Goal: Information Seeking & Learning: Compare options

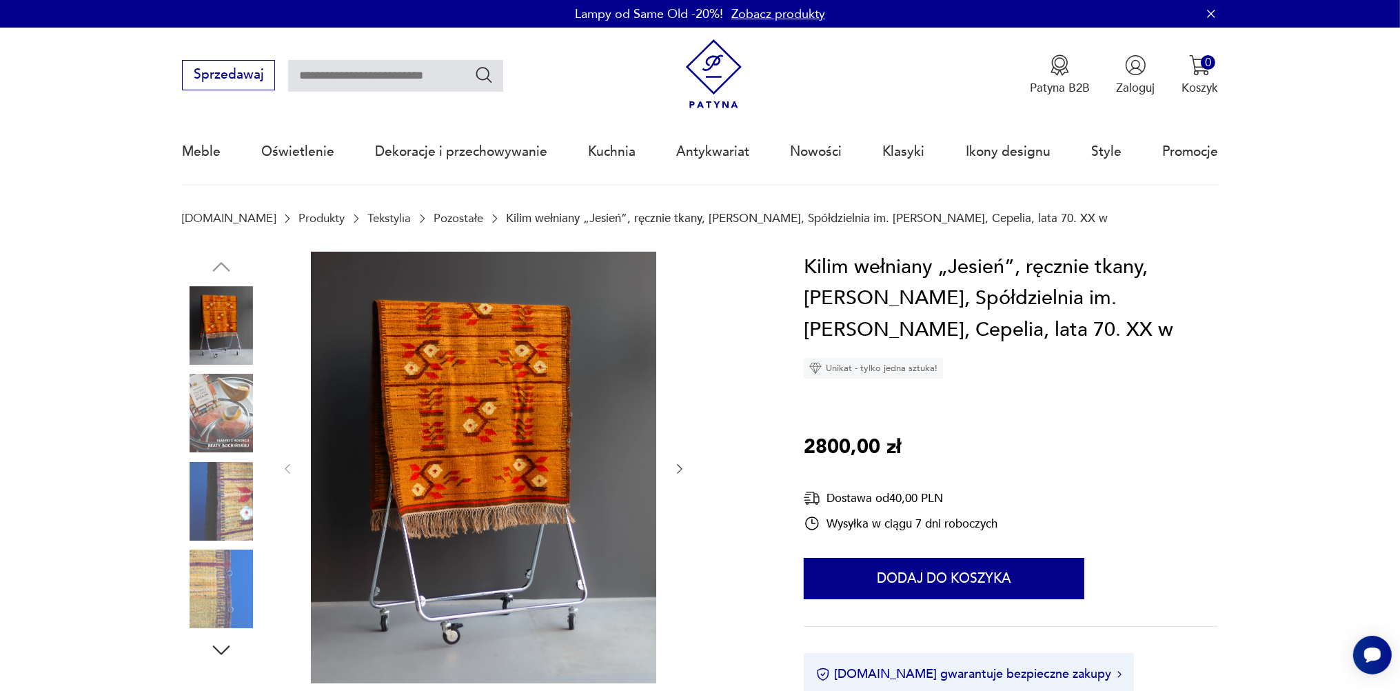
click at [679, 470] on icon "button" at bounding box center [680, 469] width 14 height 14
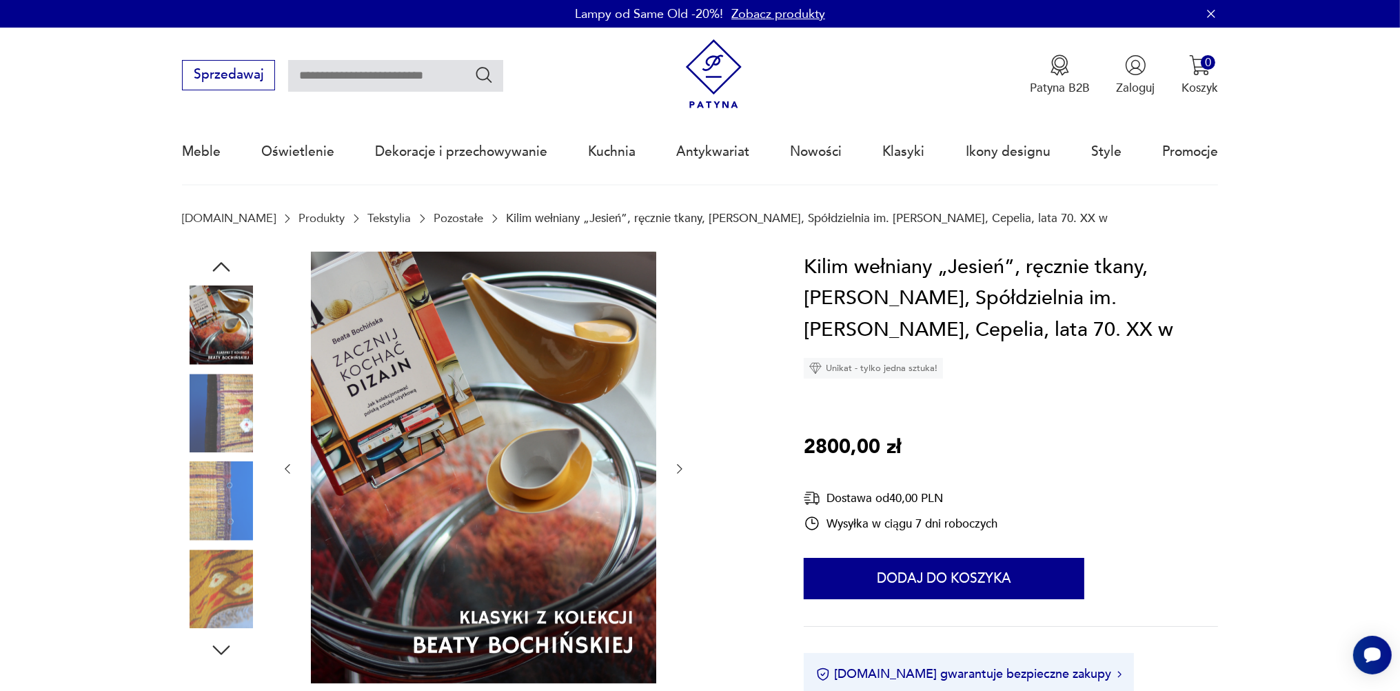
click at [679, 470] on icon "button" at bounding box center [680, 469] width 14 height 14
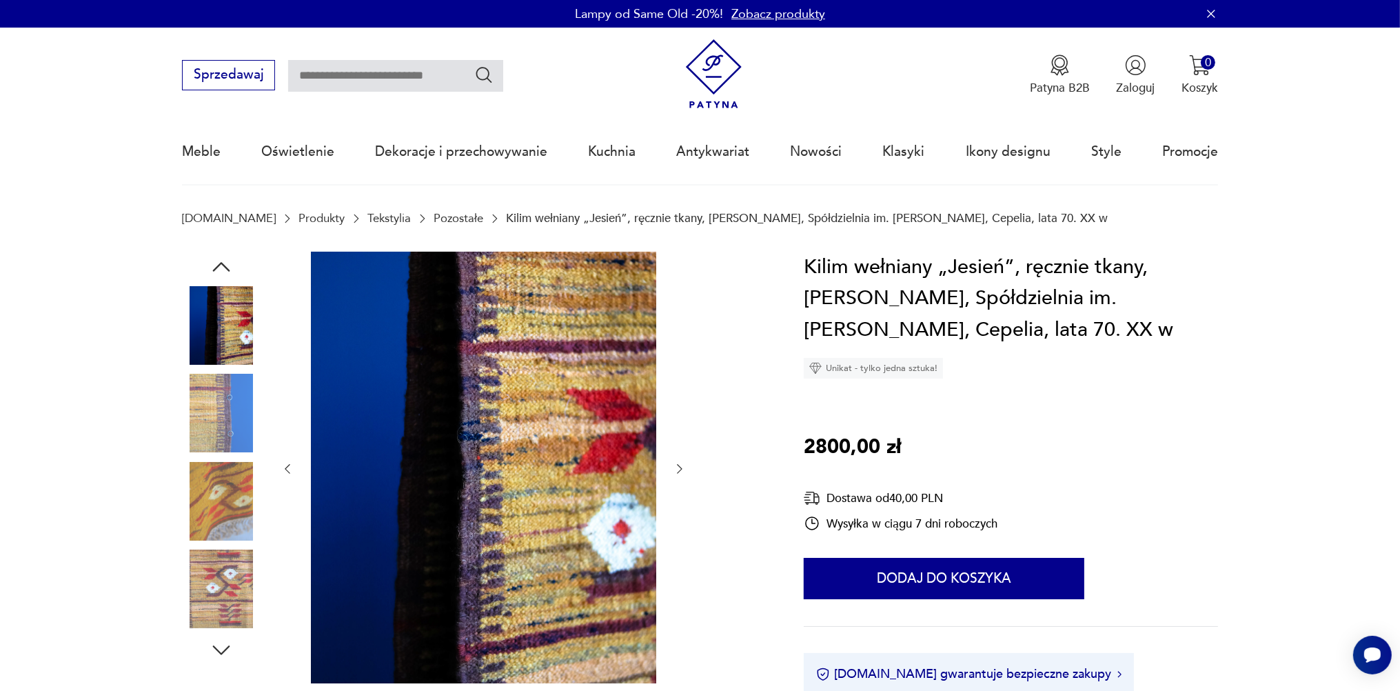
click at [679, 470] on icon "button" at bounding box center [680, 469] width 14 height 14
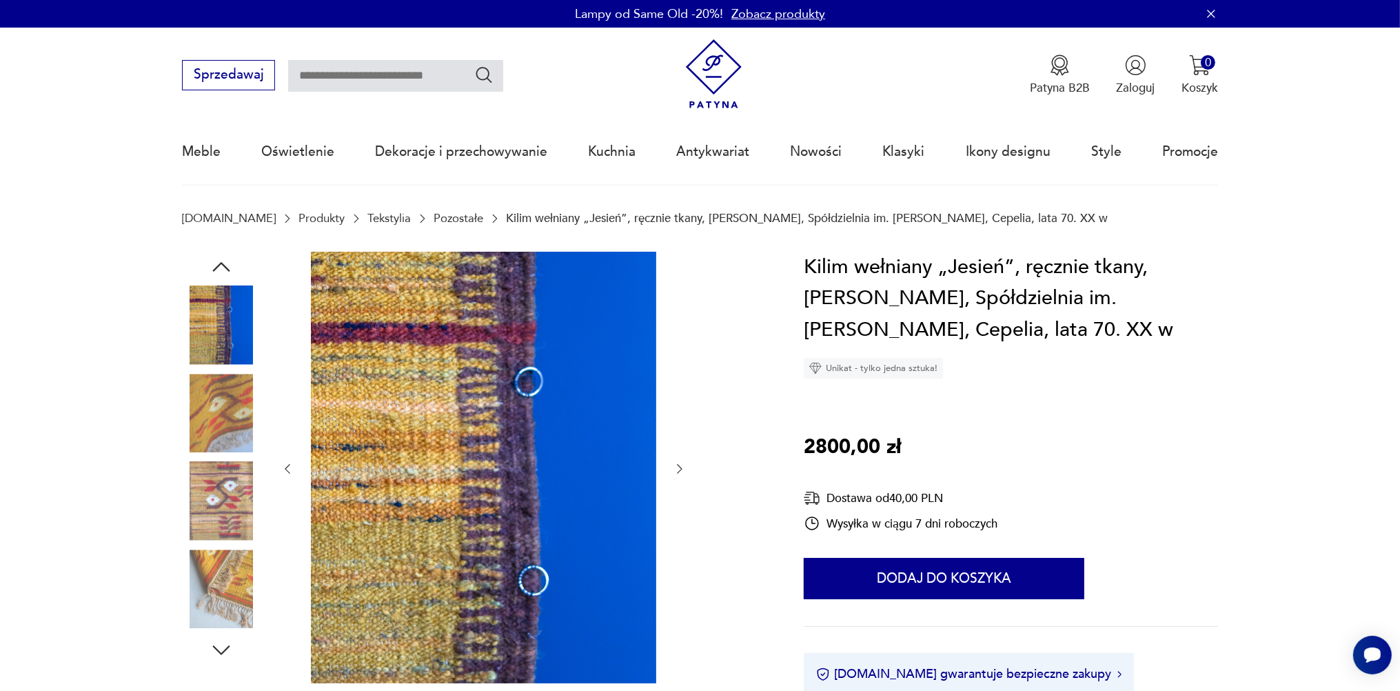
click at [367, 217] on link "Tekstylia" at bounding box center [388, 218] width 43 height 13
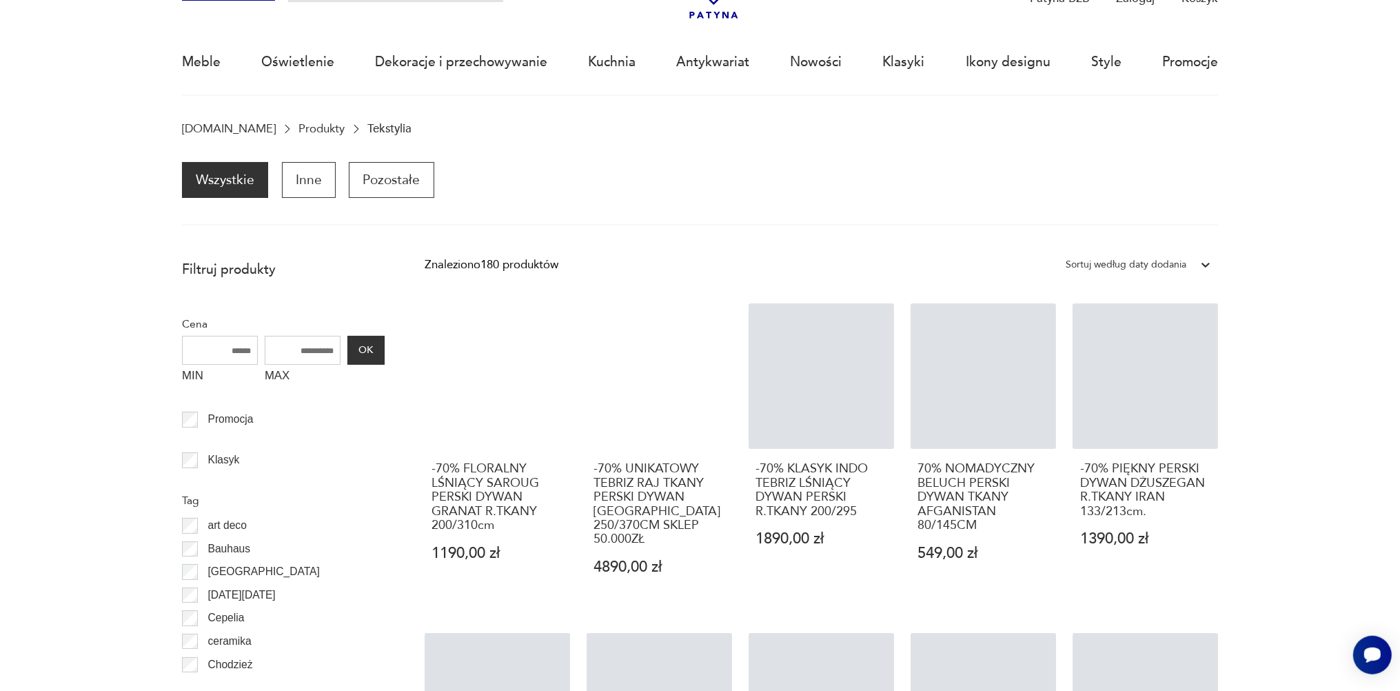
scroll to position [117, 0]
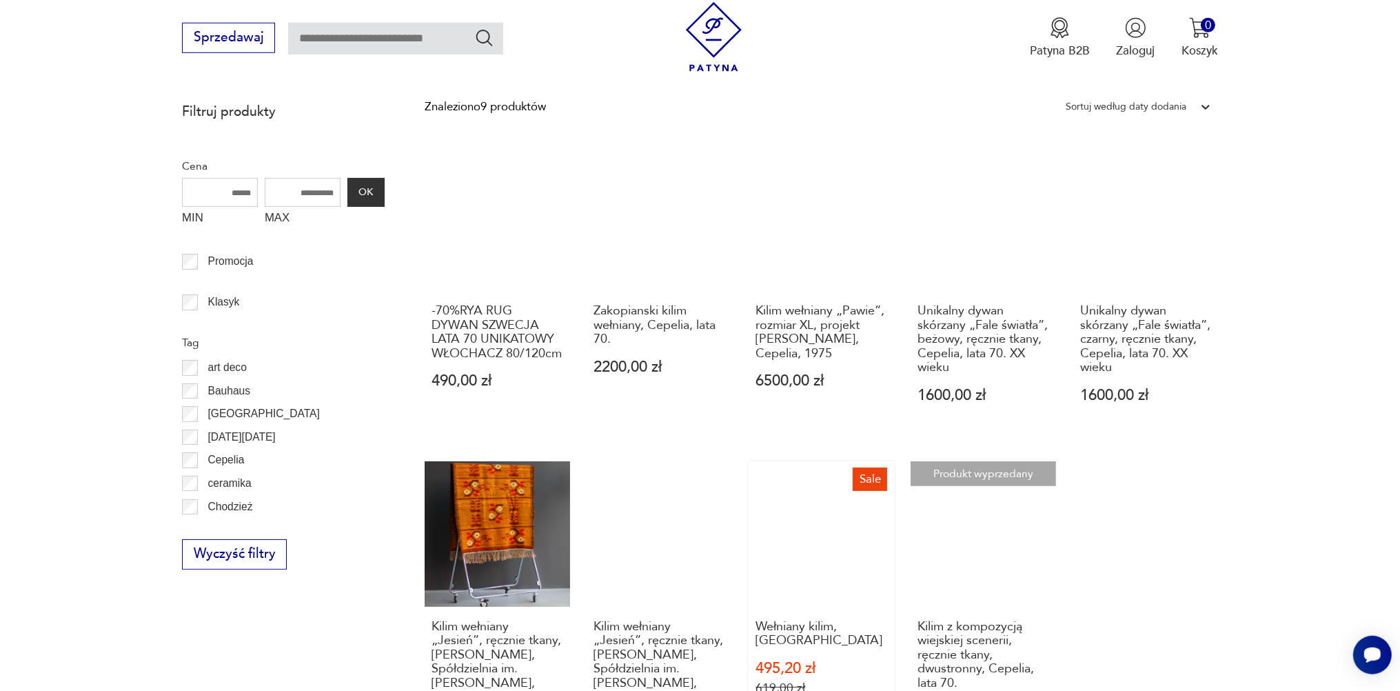
scroll to position [207, 0]
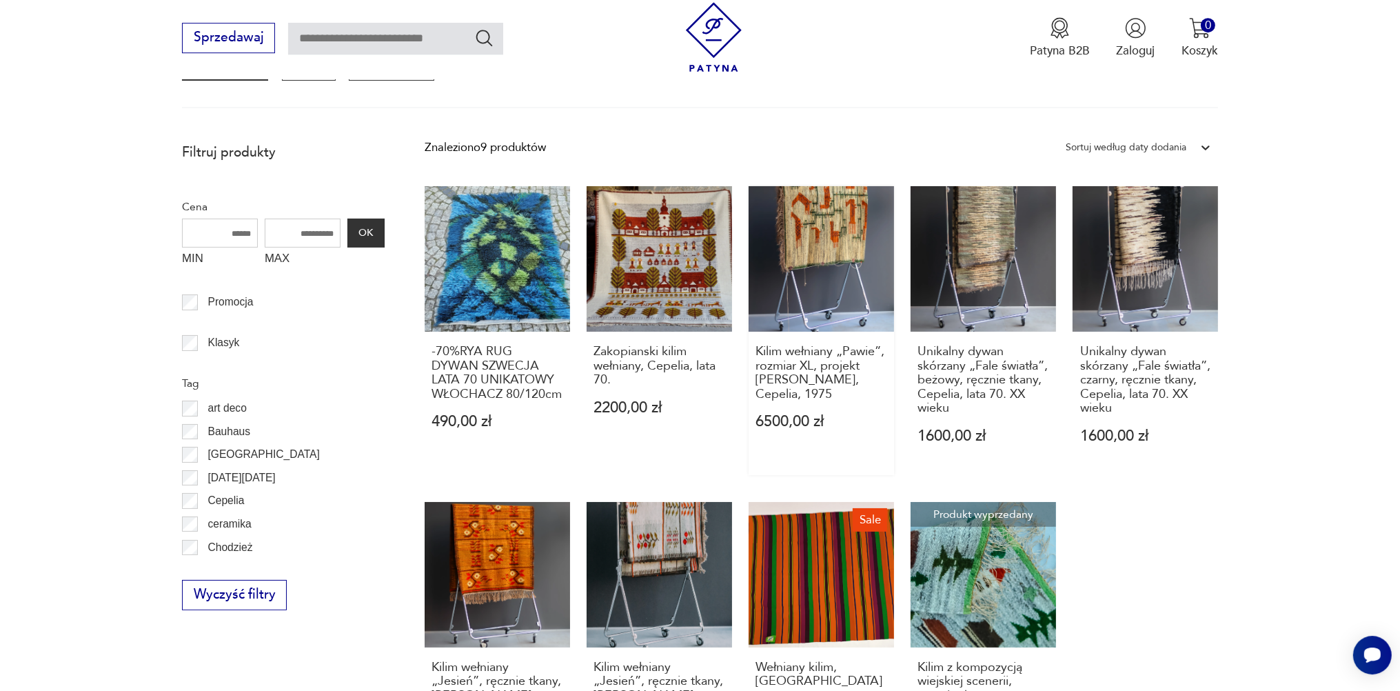
click at [835, 230] on link "Kilim wełniany „Pawie”, rozmiar XL, projekt [PERSON_NAME], Cepelia, 1975 6500,0…" at bounding box center [821, 330] width 145 height 289
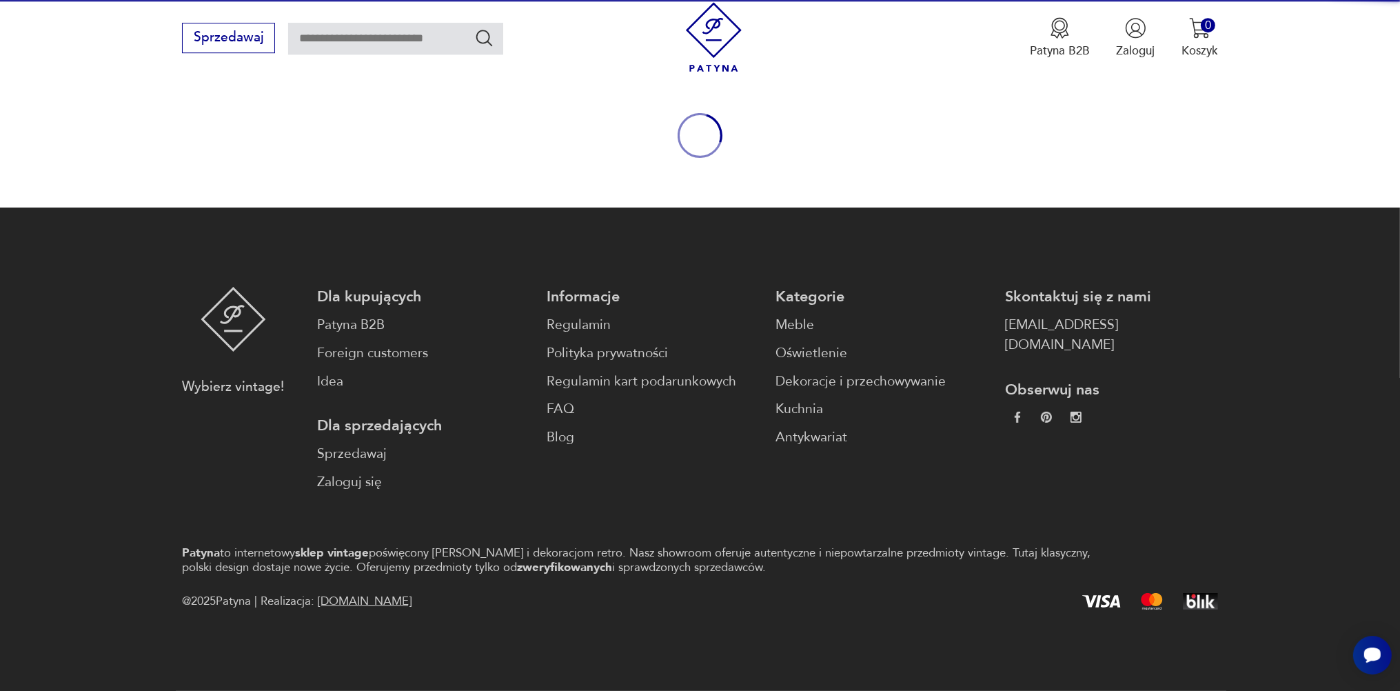
scroll to position [149, 0]
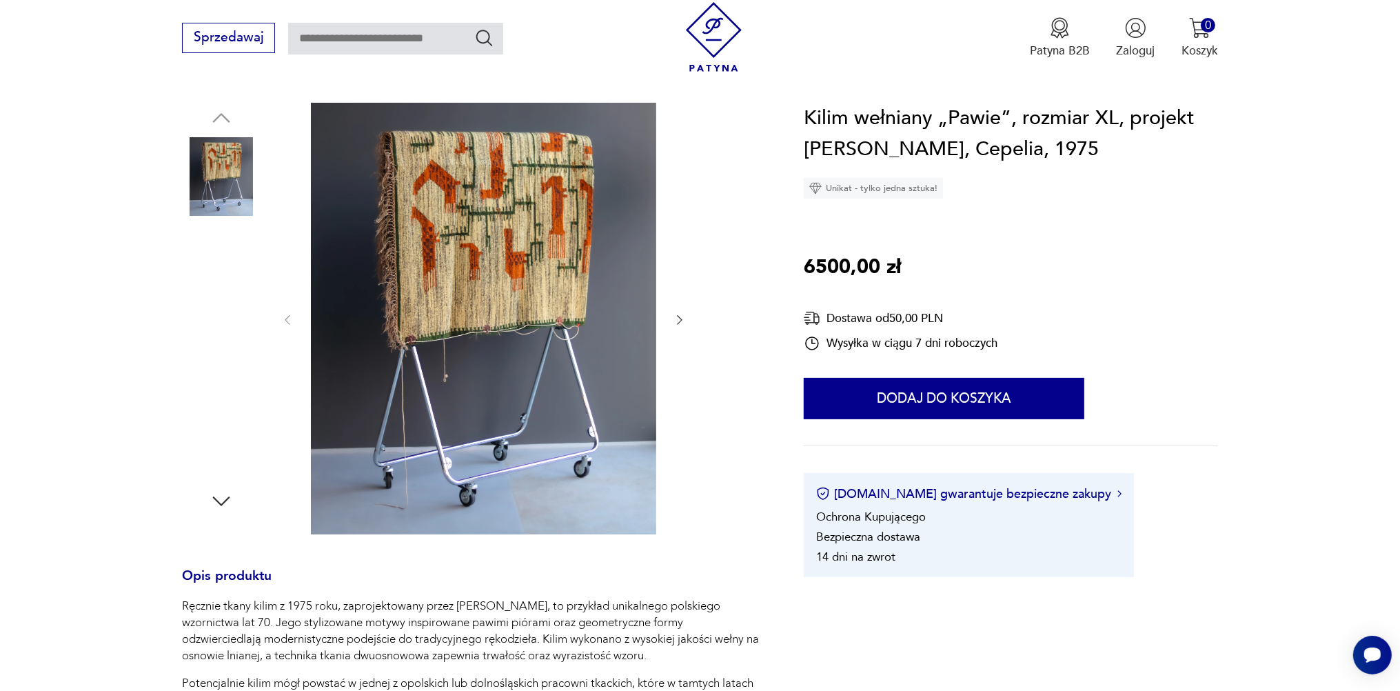
click at [225, 279] on img at bounding box center [221, 264] width 79 height 79
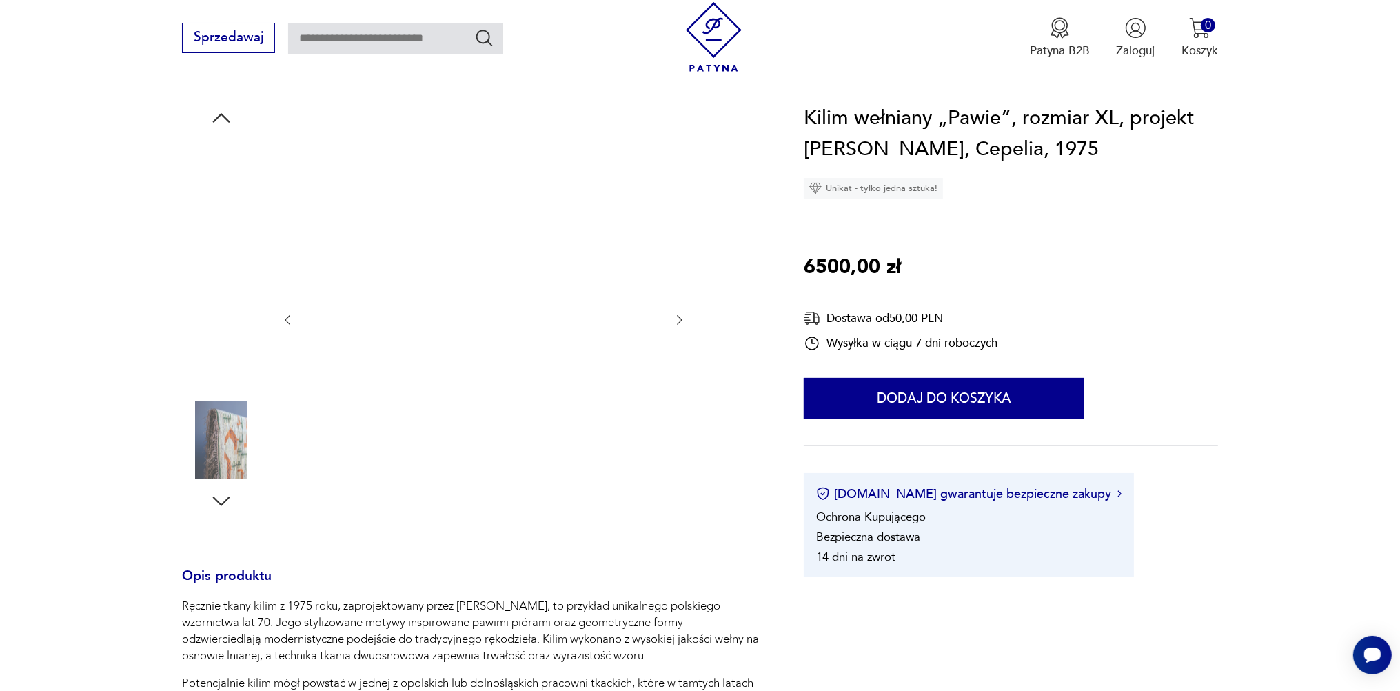
click at [225, 339] on img at bounding box center [221, 352] width 79 height 79
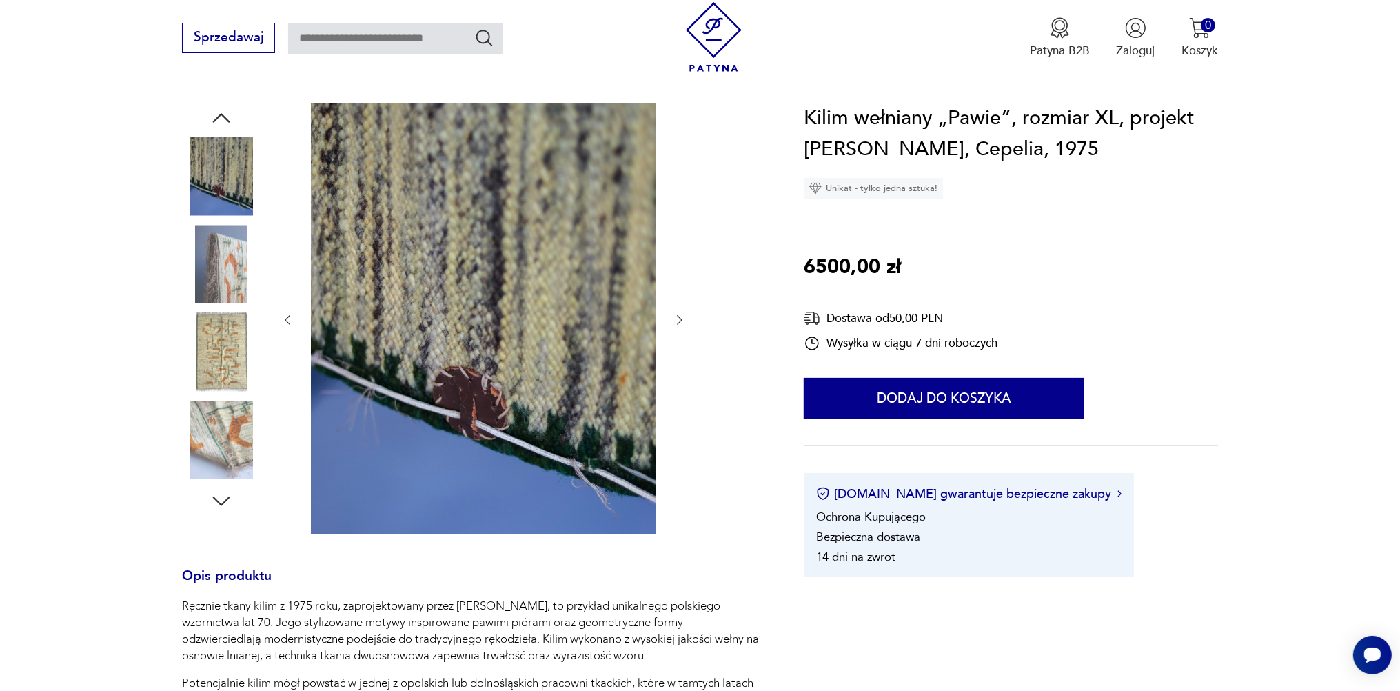
click at [230, 451] on img at bounding box center [221, 440] width 79 height 79
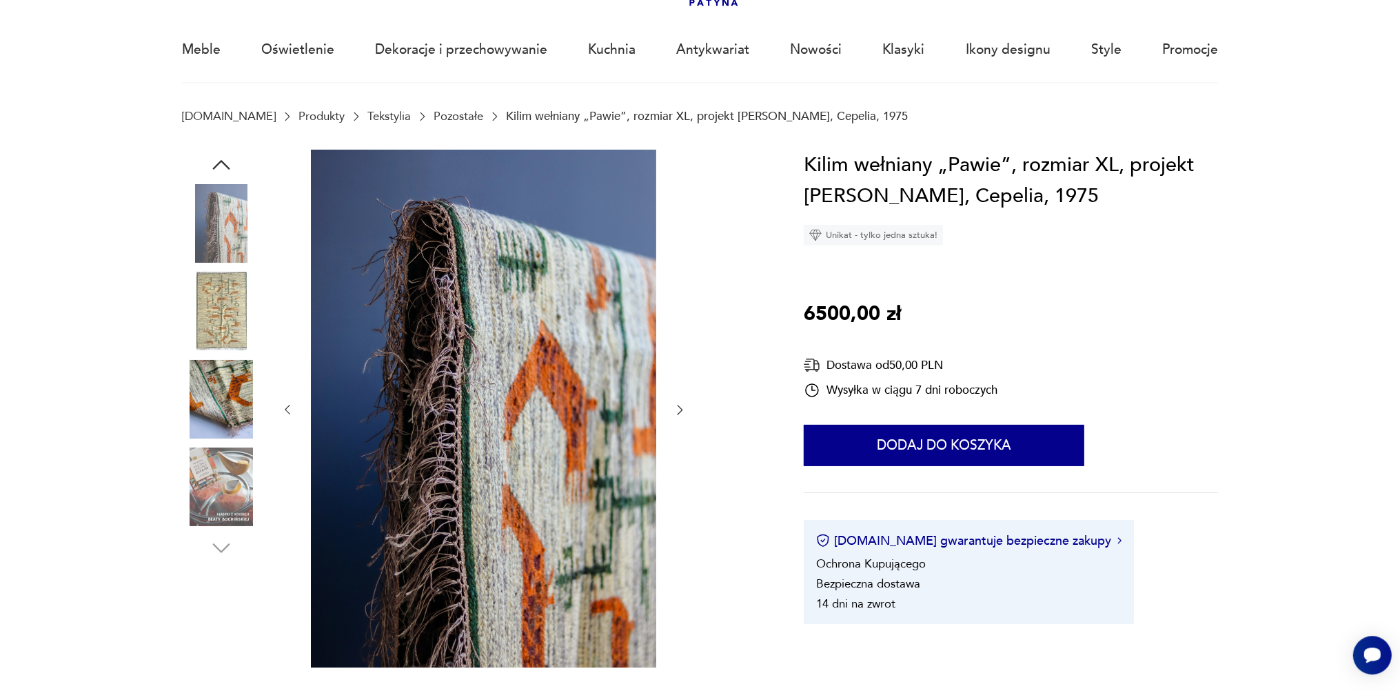
scroll to position [0, 0]
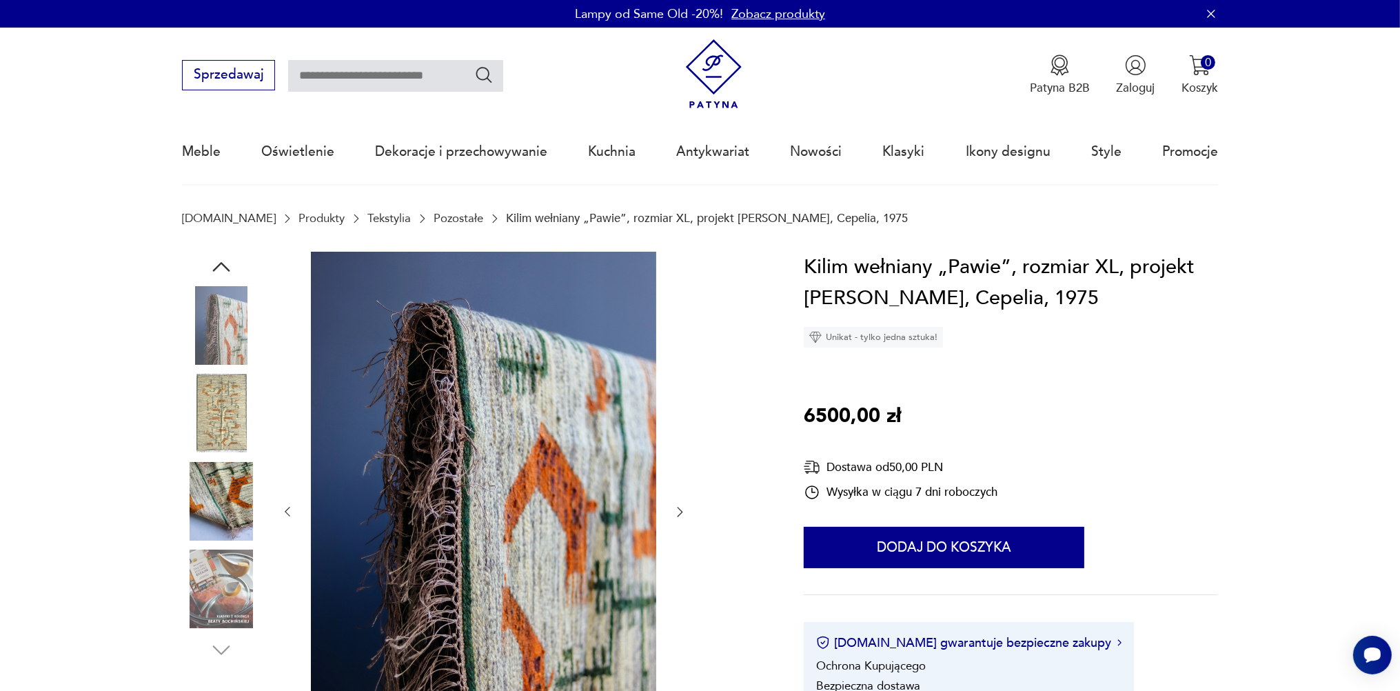
scroll to position [207, 0]
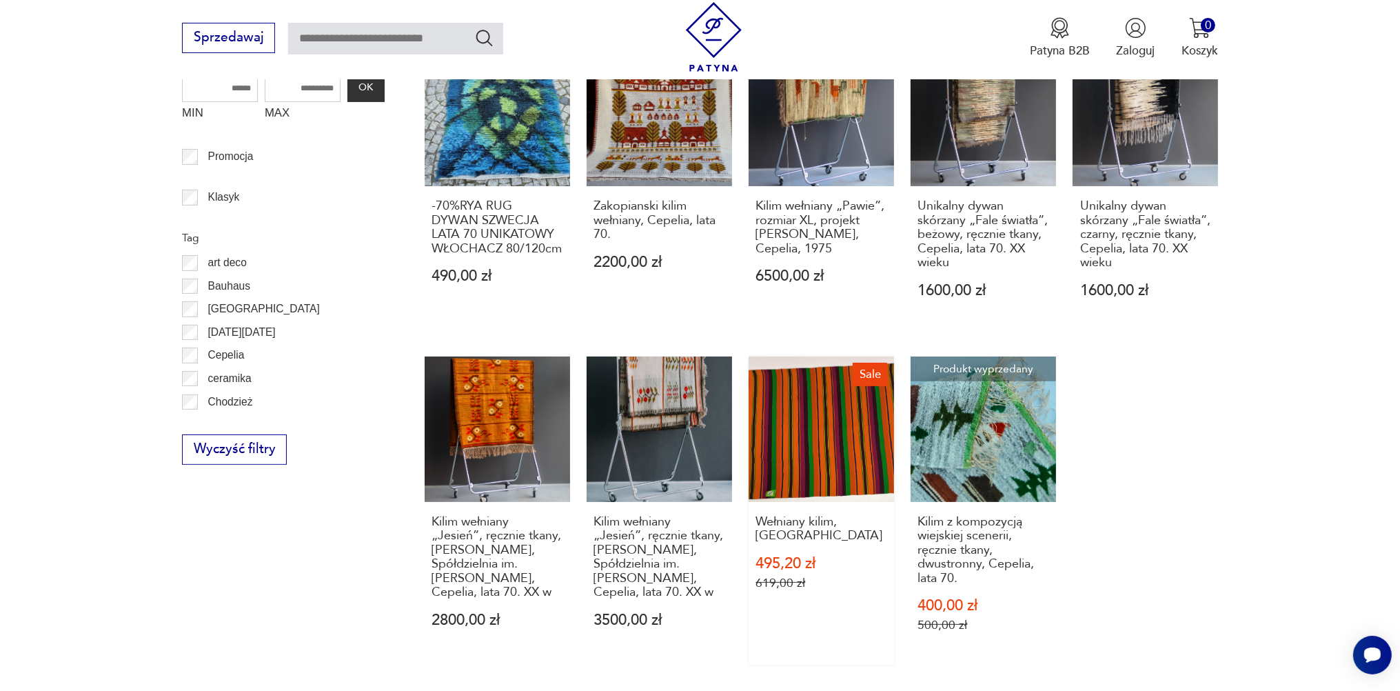
click at [840, 407] on link "Sale Wełniany kilim, [GEOGRAPHIC_DATA] 495,20 zł 619,00 zł" at bounding box center [821, 510] width 145 height 308
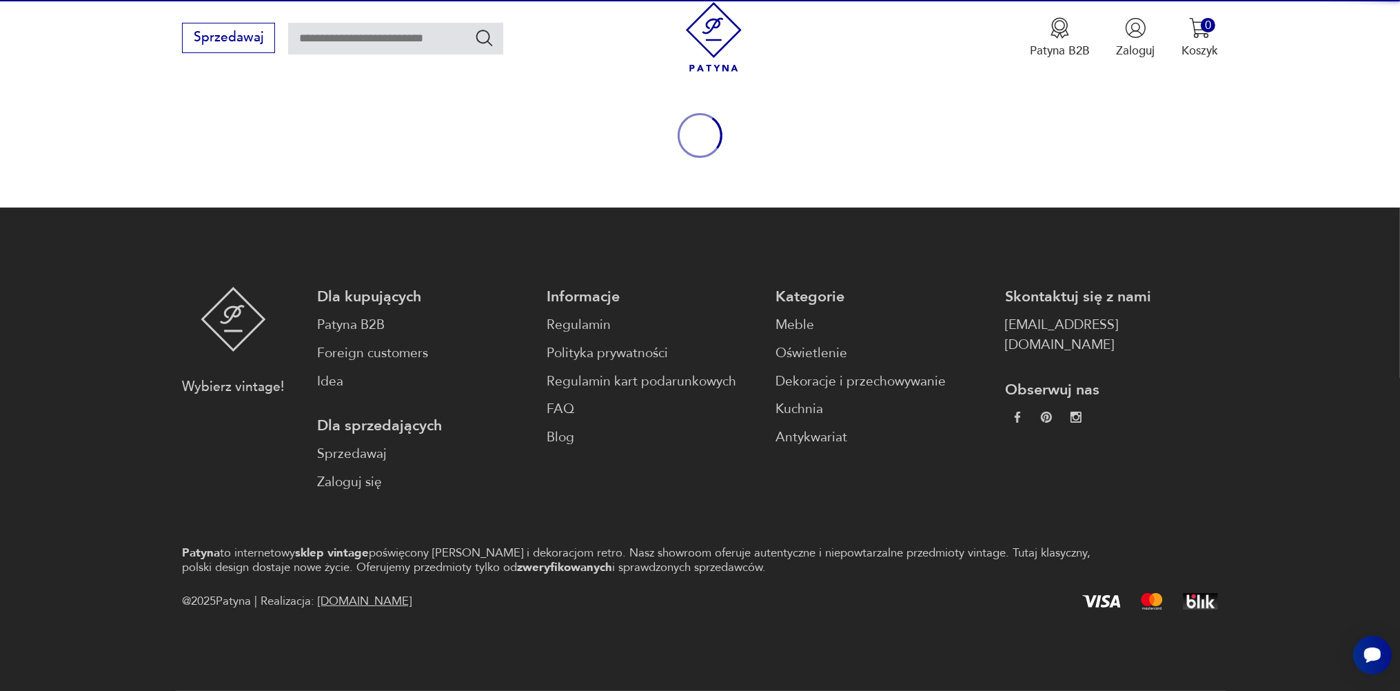
scroll to position [149, 0]
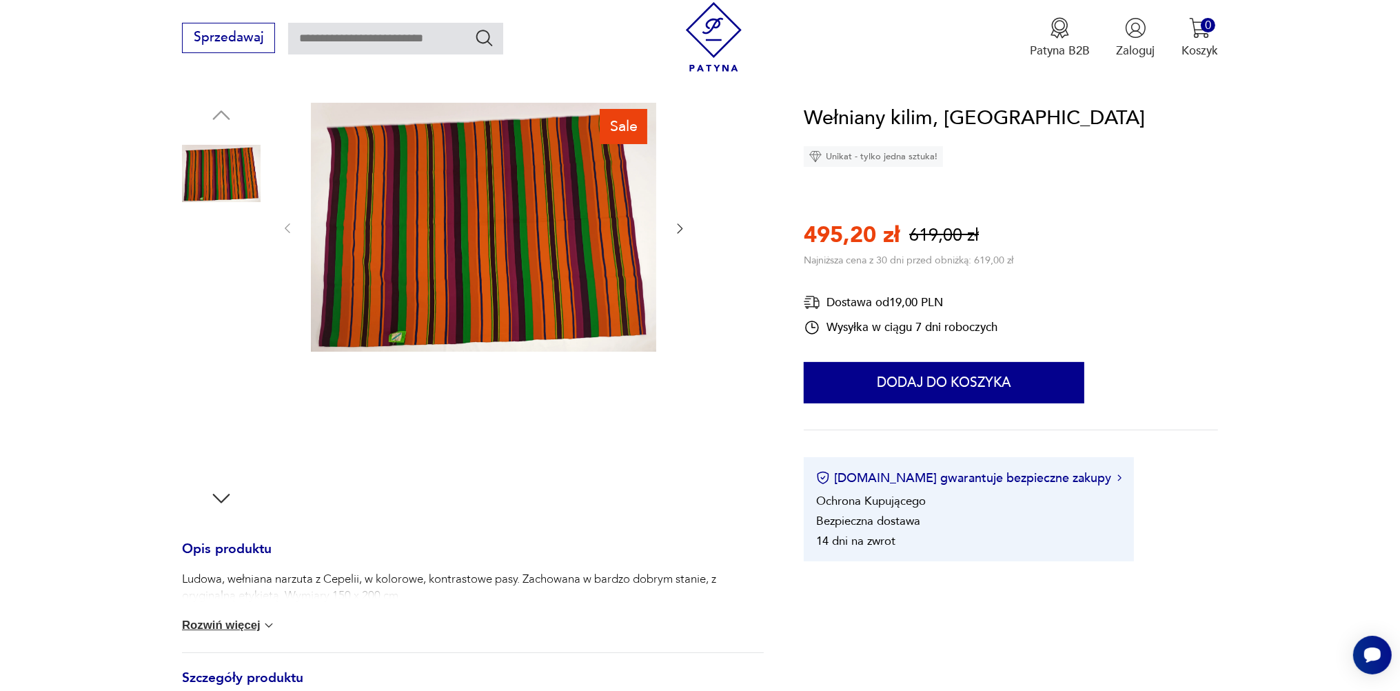
click at [225, 341] on img at bounding box center [221, 349] width 79 height 79
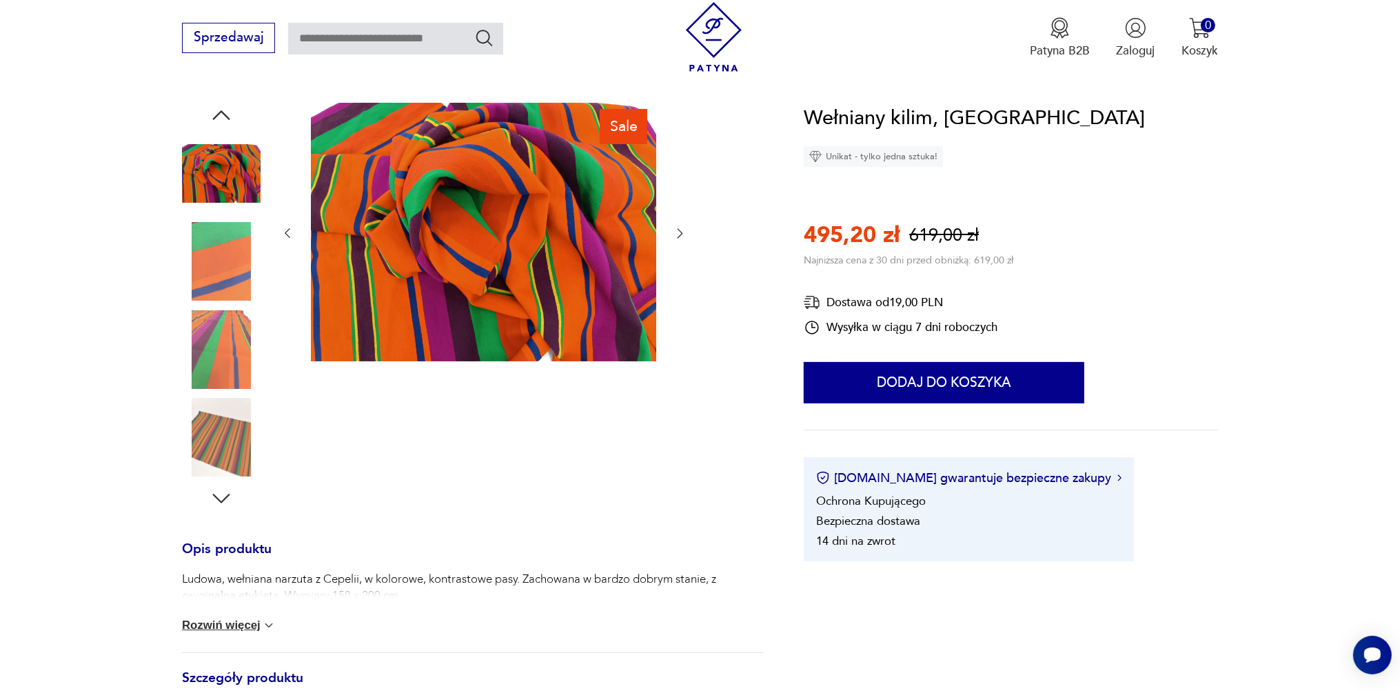
click at [219, 261] on img at bounding box center [221, 261] width 79 height 79
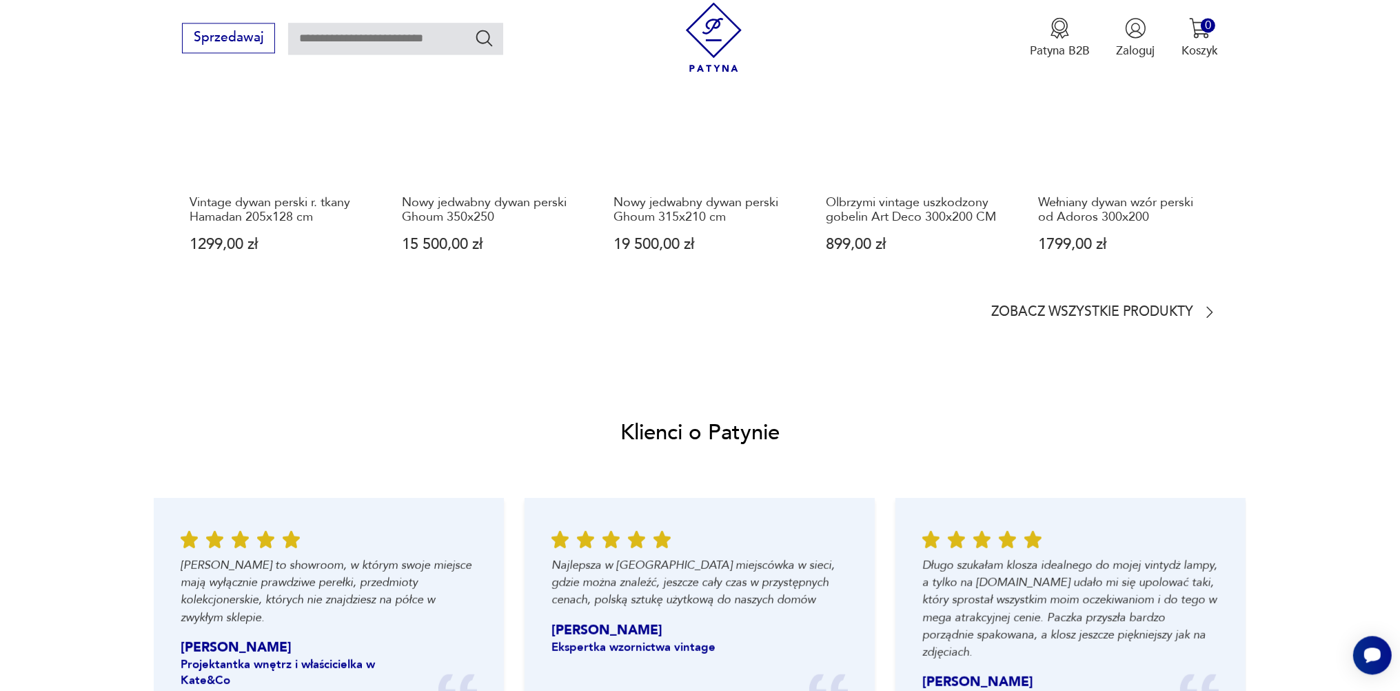
scroll to position [1241, 0]
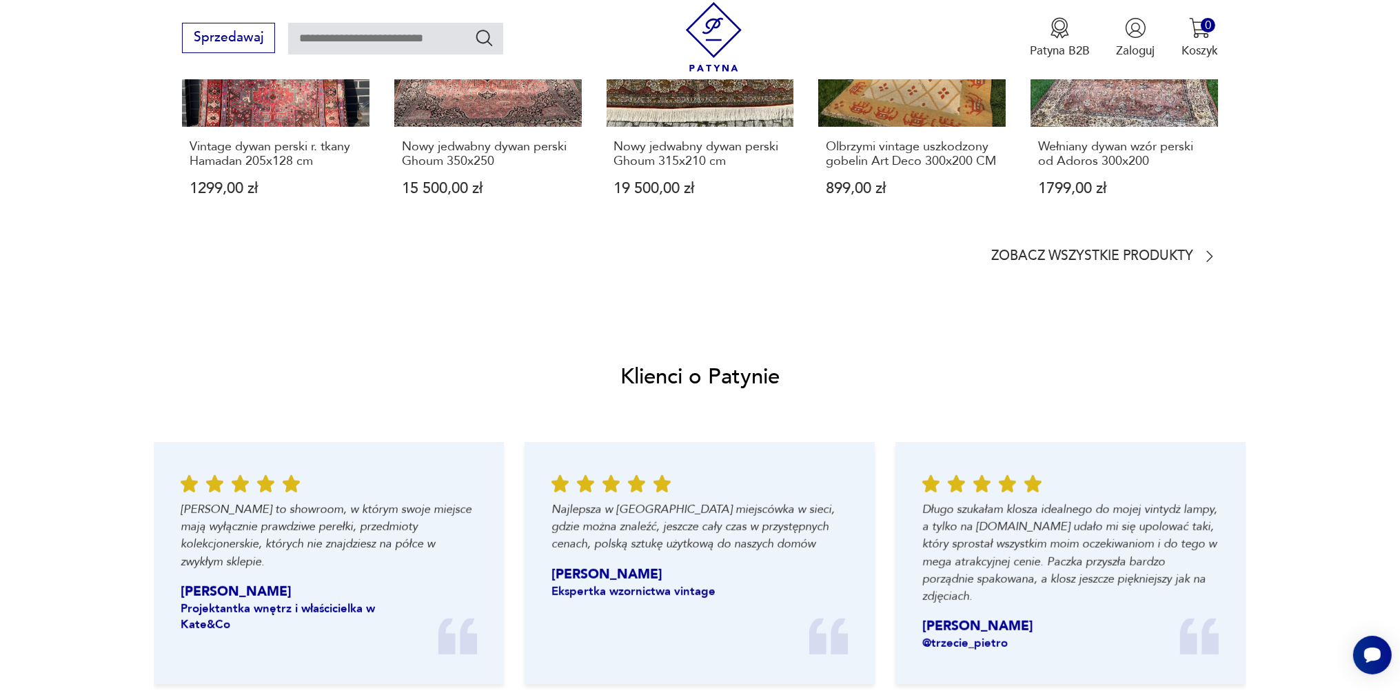
scroll to position [352, 0]
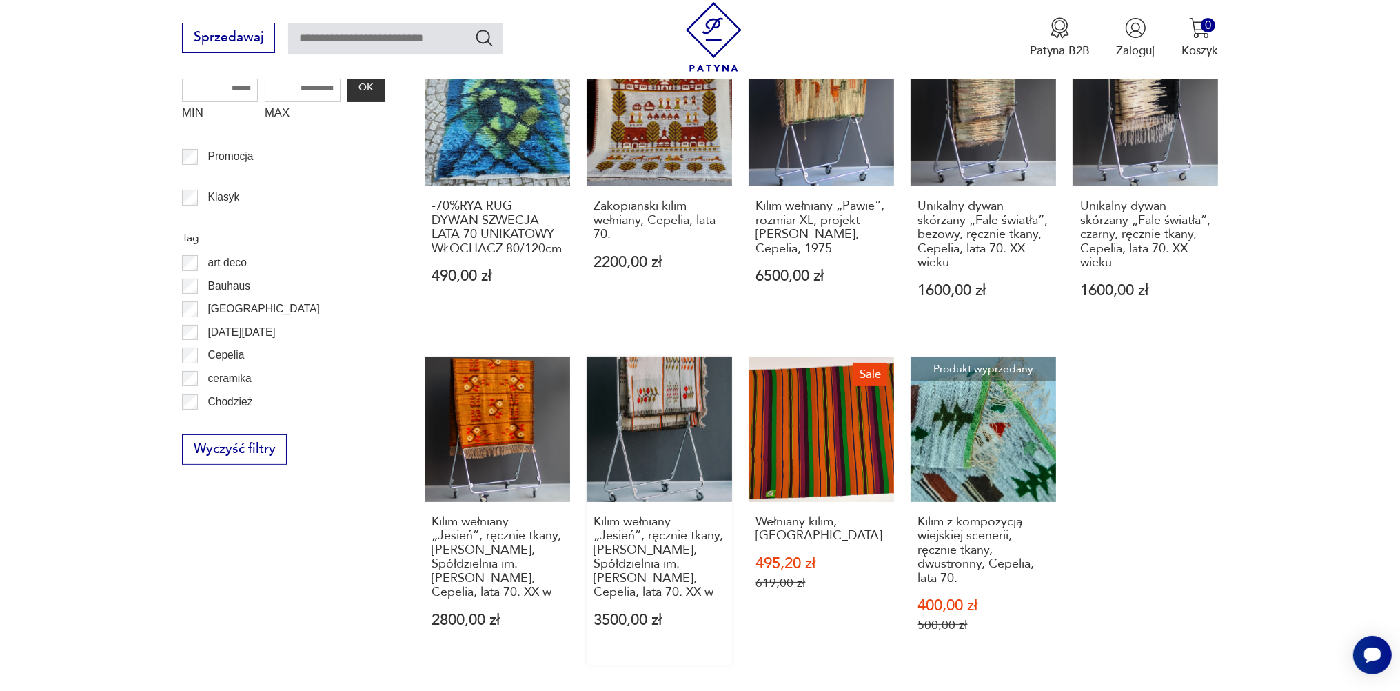
click at [674, 383] on link "Kilim wełniany „Jesień”, ręcznie tkany, [PERSON_NAME], Spółdzielnia im. [PERSON…" at bounding box center [659, 510] width 145 height 308
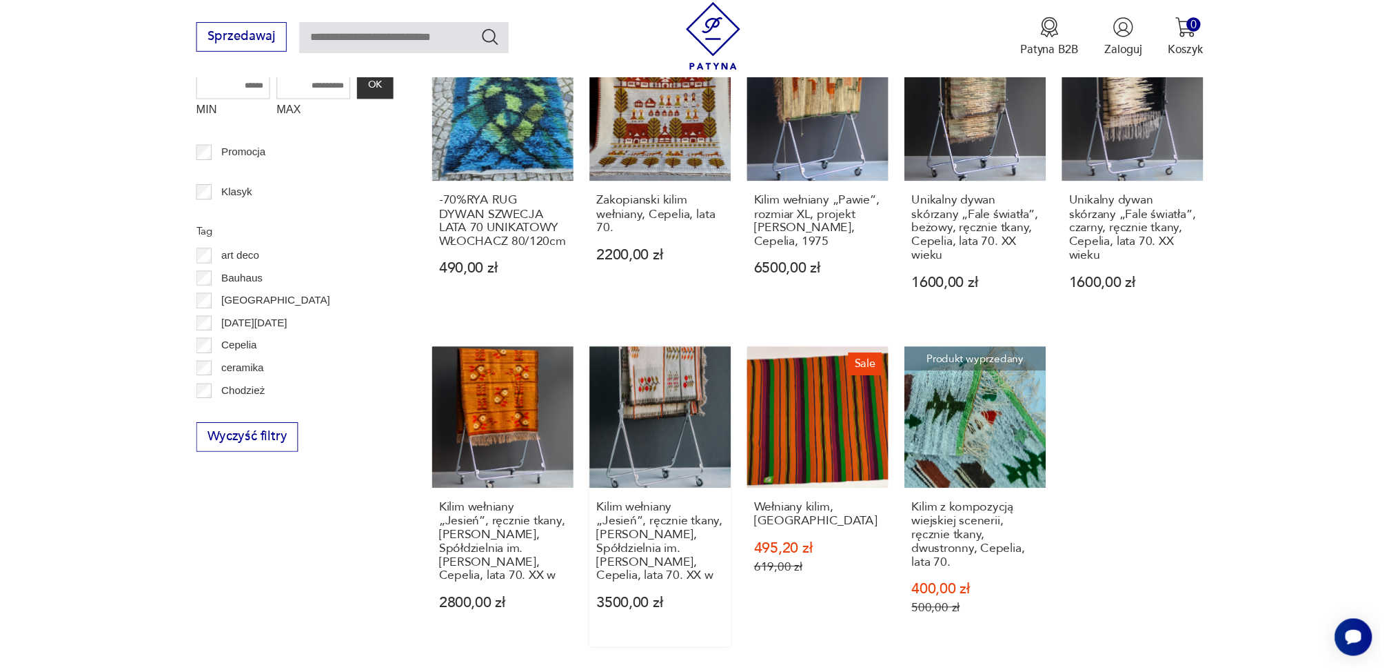
scroll to position [149, 0]
